Goal: Transaction & Acquisition: Purchase product/service

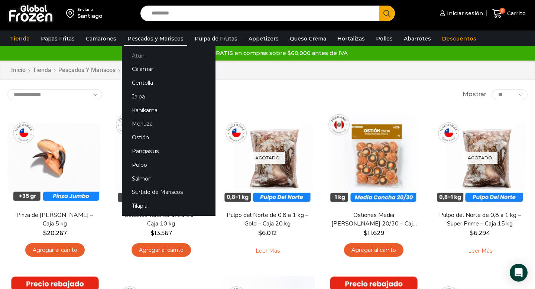
click at [136, 58] on link "Atún" at bounding box center [169, 56] width 94 height 14
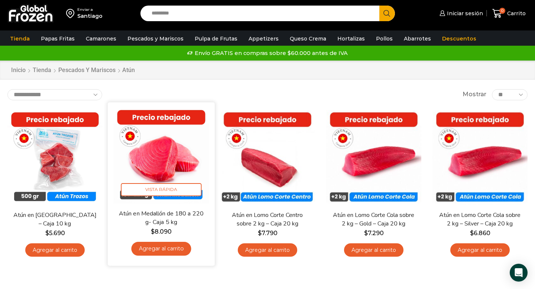
click at [154, 253] on link "Agregar al carrito" at bounding box center [161, 249] width 60 height 14
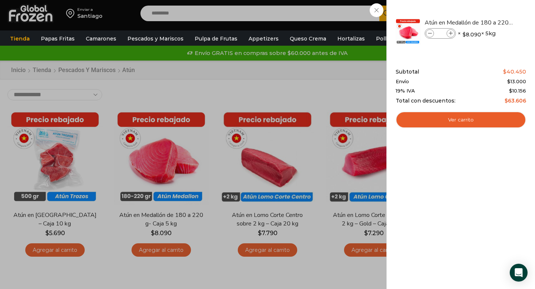
click at [491, 22] on div "1 Carrito 1 1 Shopping Cart *" at bounding box center [509, 13] width 37 height 17
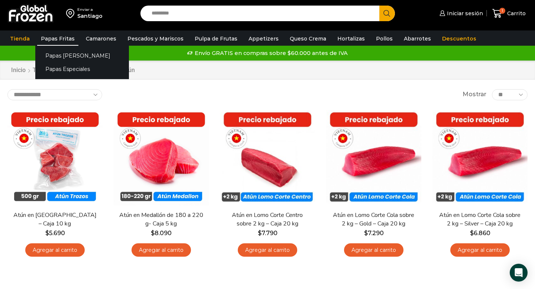
click at [55, 39] on link "Papas Fritas" at bounding box center [57, 39] width 41 height 14
click at [56, 54] on link "Papas [PERSON_NAME]" at bounding box center [82, 56] width 94 height 14
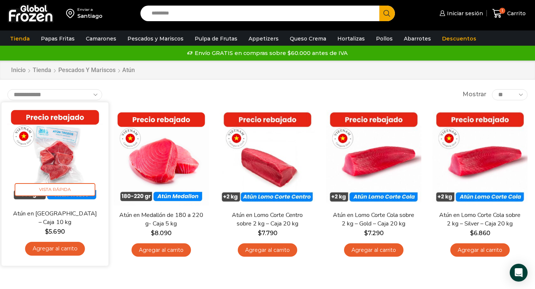
click at [60, 160] on img at bounding box center [55, 156] width 96 height 96
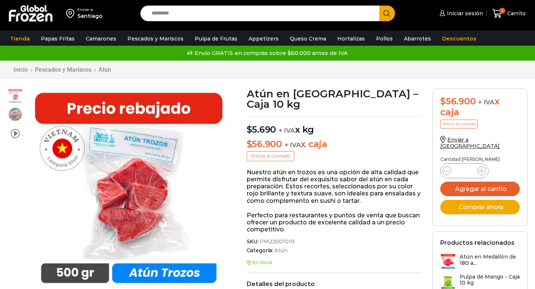
scroll to position [0, 0]
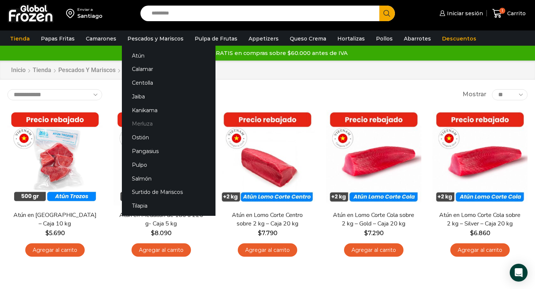
click at [146, 123] on link "Merluza" at bounding box center [169, 124] width 94 height 14
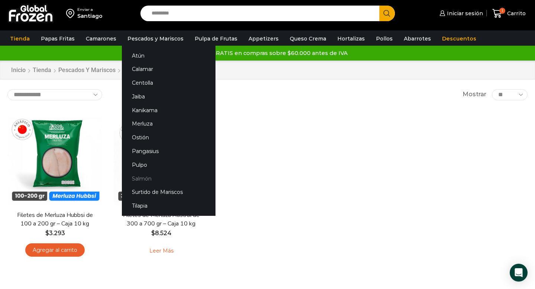
click at [140, 178] on link "Salmón" at bounding box center [169, 179] width 94 height 14
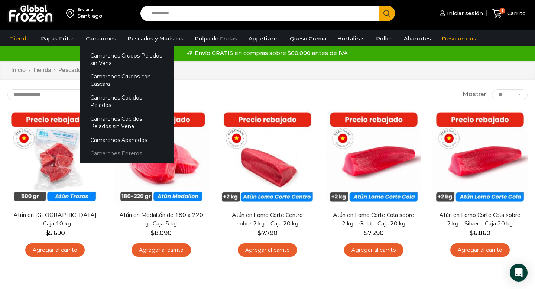
click at [108, 147] on link "Camarones Enteros" at bounding box center [127, 154] width 94 height 14
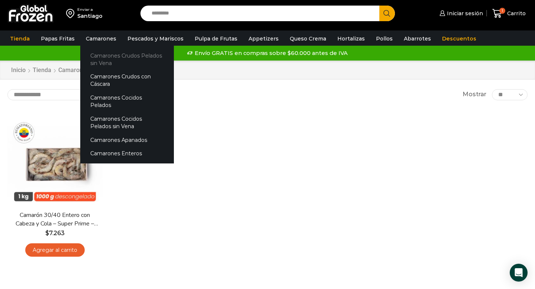
click at [97, 61] on link "Camarones Crudos Pelados sin Vena" at bounding box center [127, 59] width 94 height 21
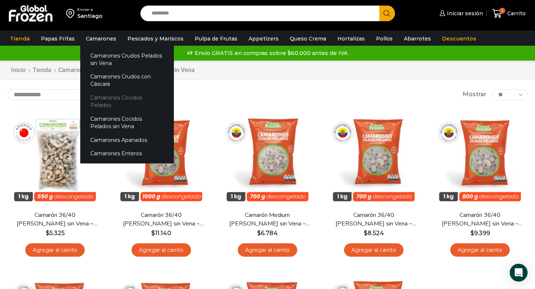
click at [97, 98] on link "Camarones Cocidos Pelados" at bounding box center [127, 101] width 94 height 21
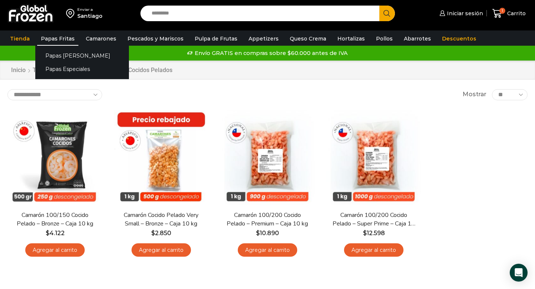
click at [57, 39] on link "Papas Fritas" at bounding box center [57, 39] width 41 height 14
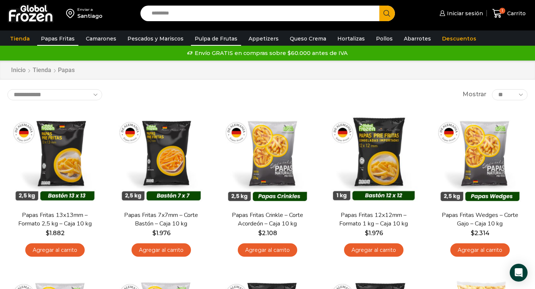
click at [207, 40] on link "Pulpa de Frutas" at bounding box center [216, 39] width 50 height 14
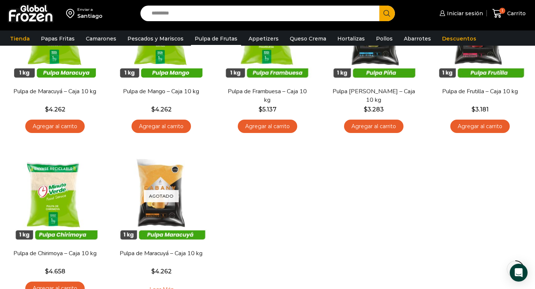
scroll to position [126, 0]
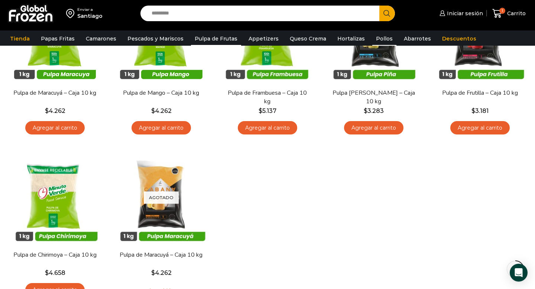
click at [374, 38] on link "Pollos" at bounding box center [384, 39] width 24 height 14
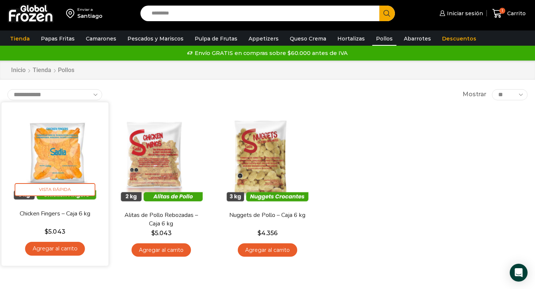
click at [53, 160] on img at bounding box center [55, 156] width 96 height 96
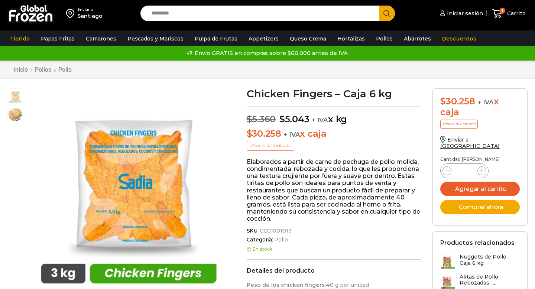
scroll to position [0, 0]
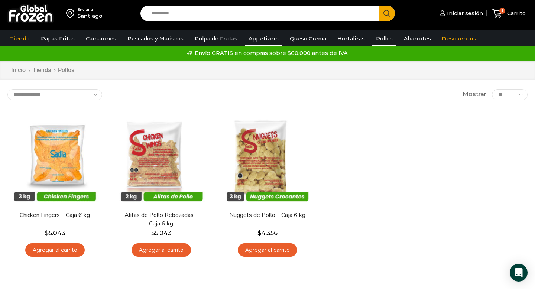
click at [258, 39] on link "Appetizers" at bounding box center [264, 39] width 38 height 14
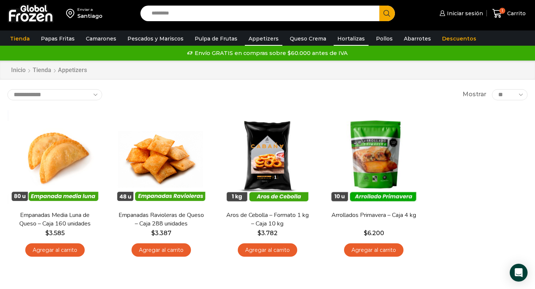
click at [339, 42] on link "Hortalizas" at bounding box center [351, 39] width 35 height 14
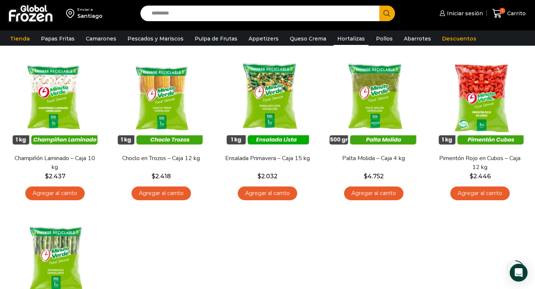
scroll to position [221, 0]
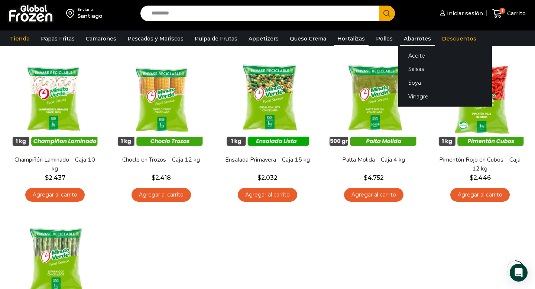
click at [403, 41] on link "Abarrotes" at bounding box center [417, 39] width 35 height 14
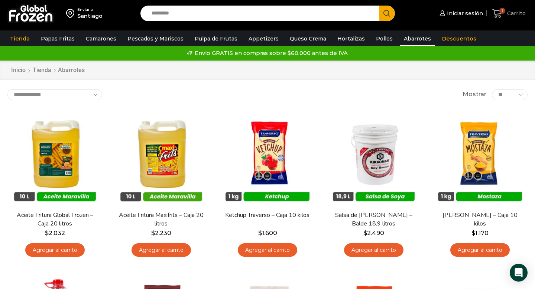
click at [514, 12] on span "Carrito" at bounding box center [515, 13] width 20 height 7
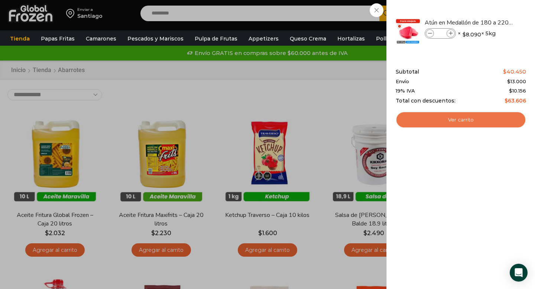
click at [454, 117] on link "Ver carrito" at bounding box center [461, 120] width 130 height 17
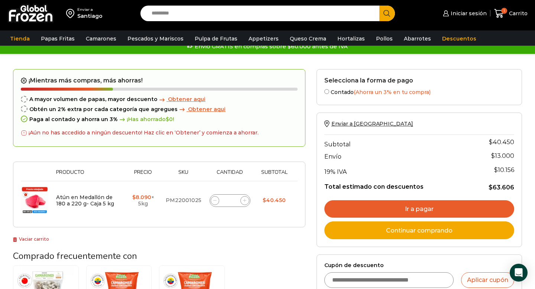
scroll to position [12, 0]
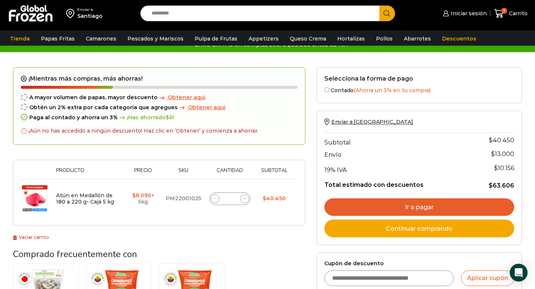
click at [420, 208] on link "Ir a pagar" at bounding box center [419, 207] width 190 height 18
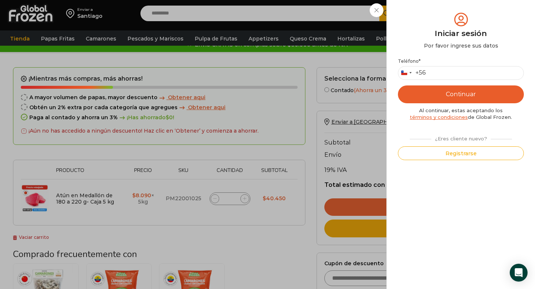
click at [441, 21] on div "Iniciar sesión Mi cuenta Login Register Iniciar sesión Por favor ingrese sus da…" at bounding box center [463, 13] width 45 height 15
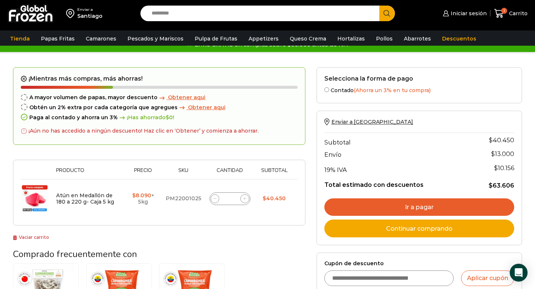
click at [75, 130] on div "¡Aún no has accedido a ningún descuento! Haz clic en ‘Obtener’ y comienza a aho…" at bounding box center [140, 131] width 238 height 13
click at [213, 130] on div "¡Aún no has accedido a ningún descuento! Haz clic en ‘Obtener’ y comienza a aho…" at bounding box center [140, 131] width 238 height 13
click at [158, 118] on span "¡Has ahorrado $ 0 !" at bounding box center [146, 117] width 56 height 6
click at [157, 105] on div "Obtén un 2% extra por cada categoría que agregues Obtener aqui" at bounding box center [159, 107] width 277 height 6
click at [23, 96] on icon at bounding box center [24, 97] width 3 height 3
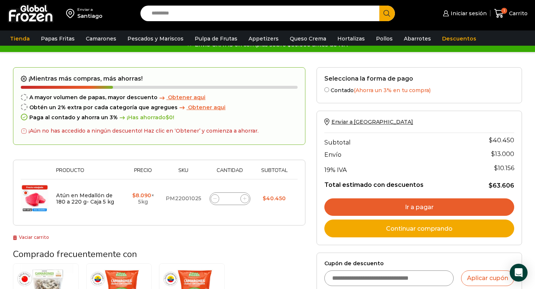
click at [186, 98] on span "Obtener aqui" at bounding box center [187, 97] width 38 height 7
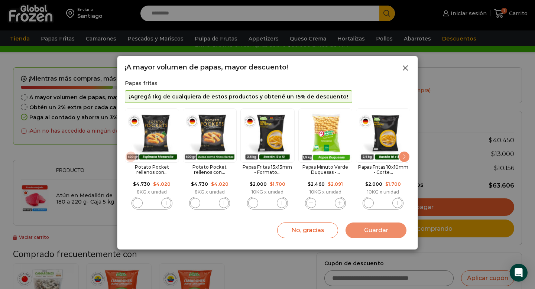
click at [405, 67] on line at bounding box center [405, 68] width 4 height 4
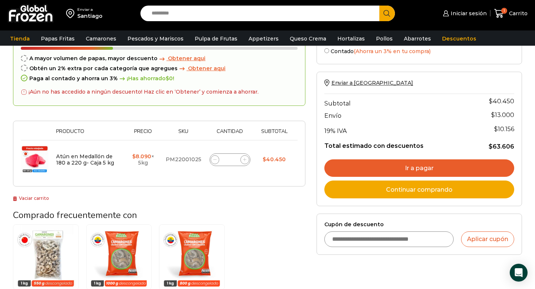
scroll to position [187, 0]
